Goal: Task Accomplishment & Management: Manage account settings

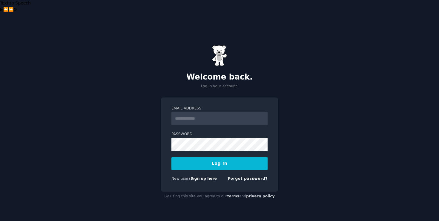
click at [206, 112] on input "Email Address" at bounding box center [219, 118] width 96 height 13
click at [126, 101] on div "Welcome back. Log in your account. Email Address Password Log In New user? Sign…" at bounding box center [219, 123] width 439 height 221
click at [214, 112] on input "Email Address" at bounding box center [219, 118] width 96 height 13
type input "**********"
click at [228, 157] on button "Log In" at bounding box center [219, 163] width 96 height 13
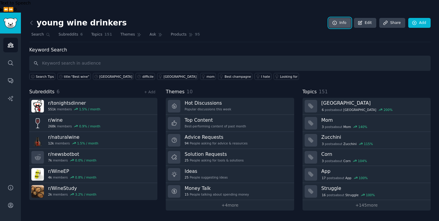
click at [344, 18] on link "Info" at bounding box center [340, 23] width 22 height 10
